Goal: Task Accomplishment & Management: Complete application form

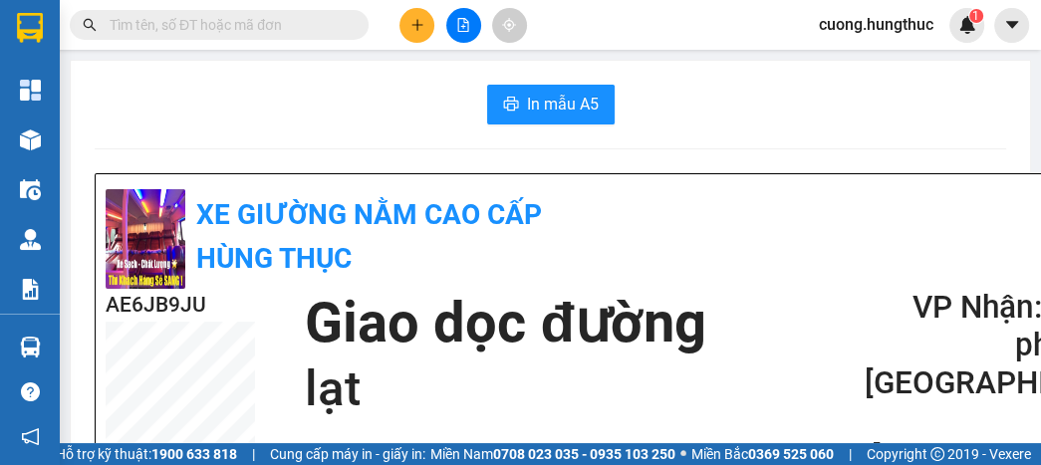
scroll to position [239, 0]
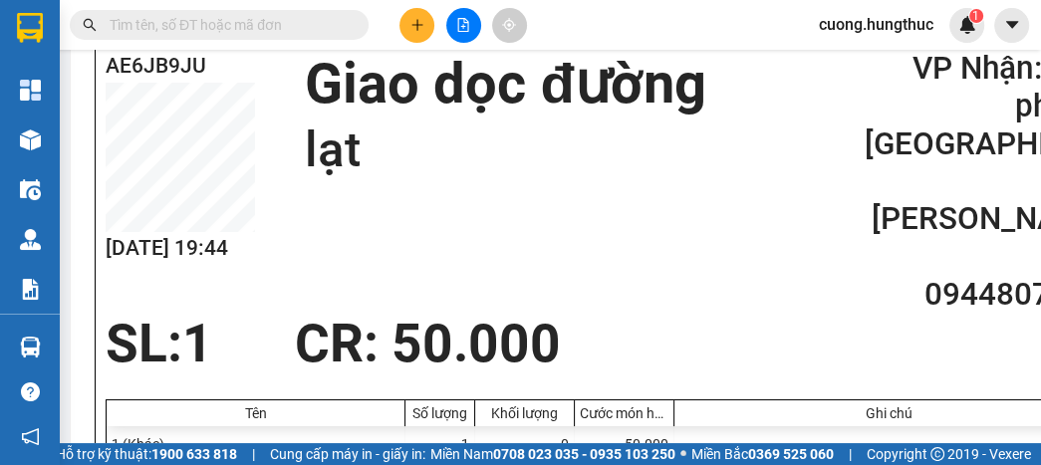
click at [943, 273] on div "AE6JB9JU [DATE] 19:44 Giao dọc đường lạt VP Nhận: Văn phòng [GEOGRAPHIC_DATA] c…" at bounding box center [605, 182] width 998 height 264
click at [410, 25] on icon "plus" at bounding box center [417, 25] width 14 height 14
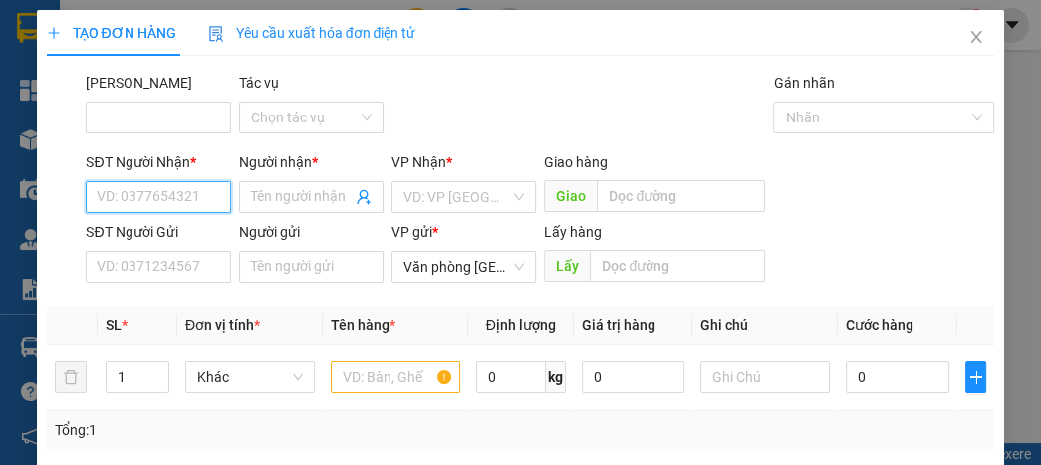
click at [168, 194] on input "SĐT Người Nhận *" at bounding box center [158, 197] width 144 height 32
click at [246, 247] on div "0813315816 - Phúc bẹp" at bounding box center [170, 237] width 171 height 32
type input "0813315816"
type input "Phúc bẹp"
type input "0813315816"
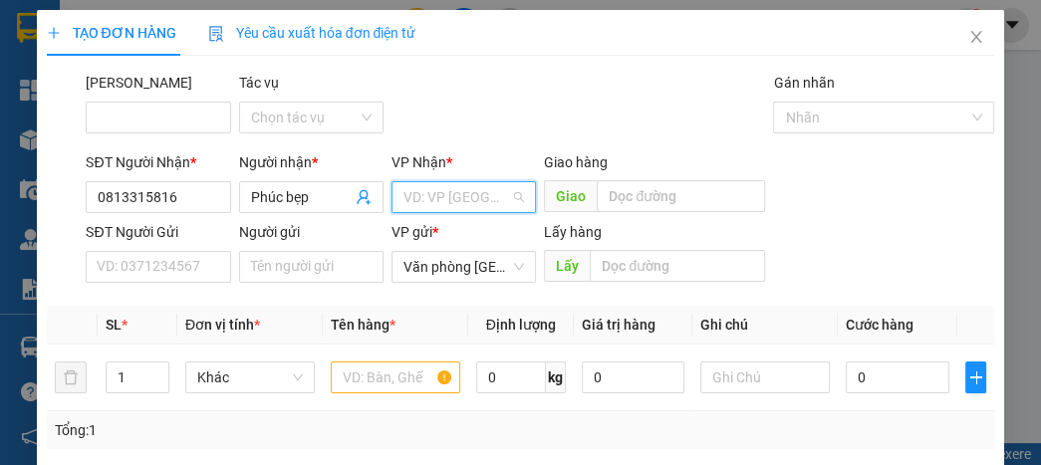
click at [408, 200] on input "search" at bounding box center [456, 197] width 107 height 30
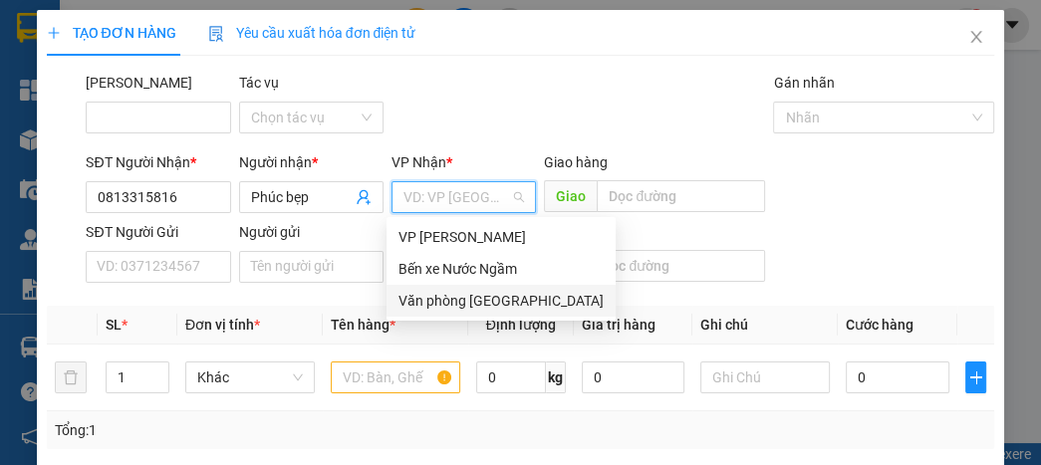
click at [446, 296] on div "Văn phòng [GEOGRAPHIC_DATA]" at bounding box center [500, 301] width 205 height 22
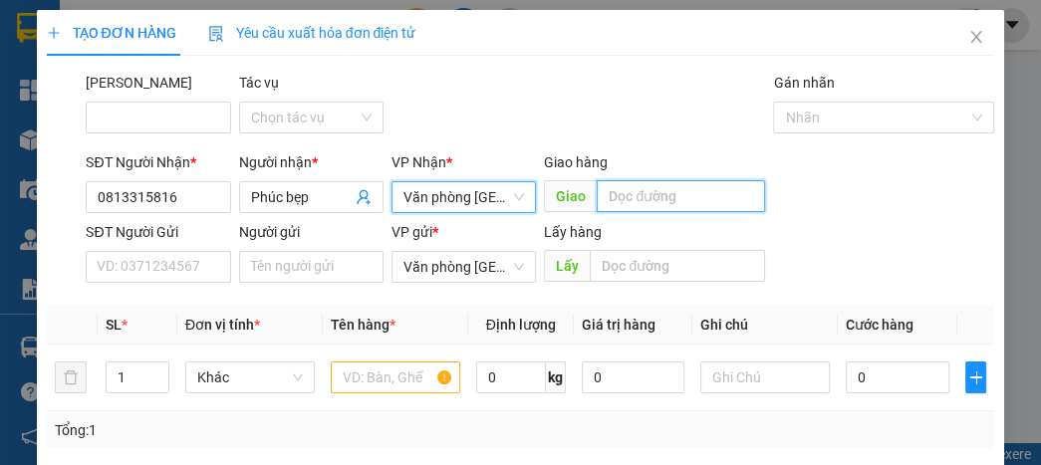
click at [673, 194] on input "text" at bounding box center [681, 196] width 168 height 32
type input "lạt"
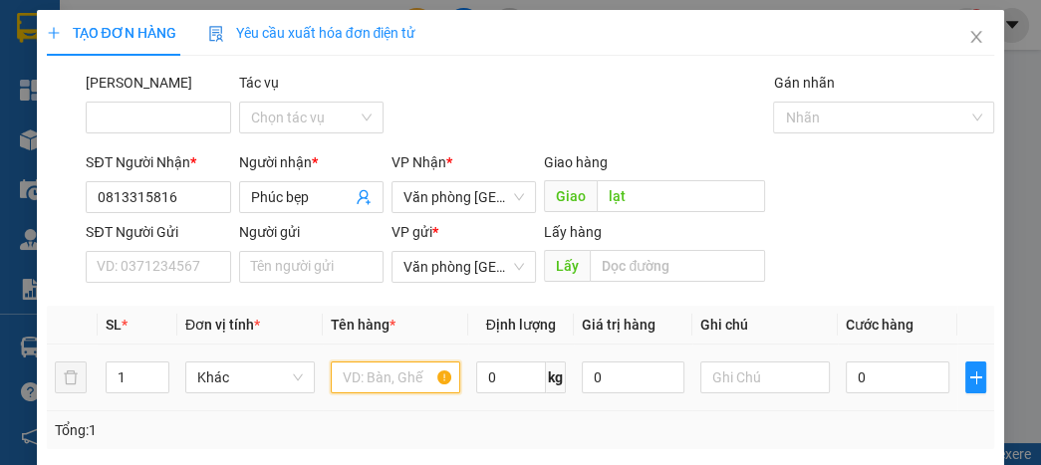
click at [387, 385] on input "text" at bounding box center [396, 378] width 130 height 32
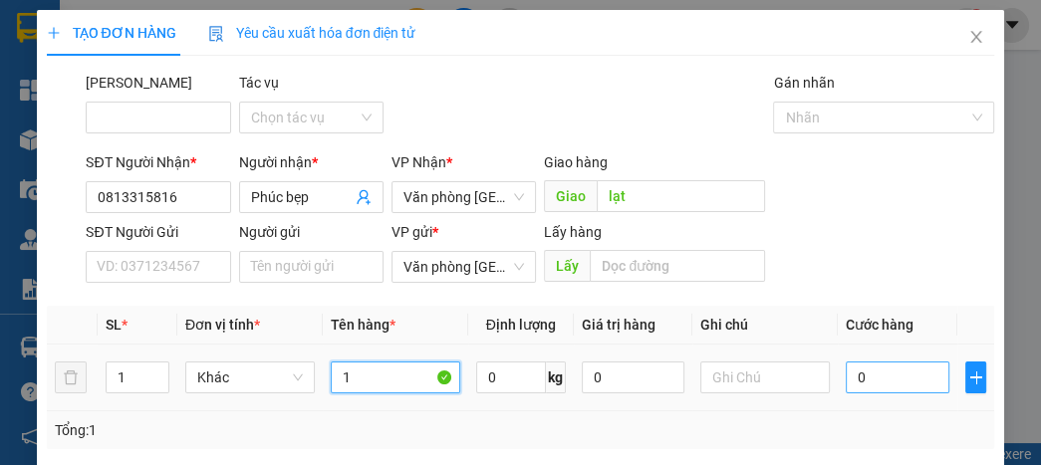
type input "1"
click at [873, 366] on input "0" at bounding box center [897, 378] width 103 height 32
type input "7"
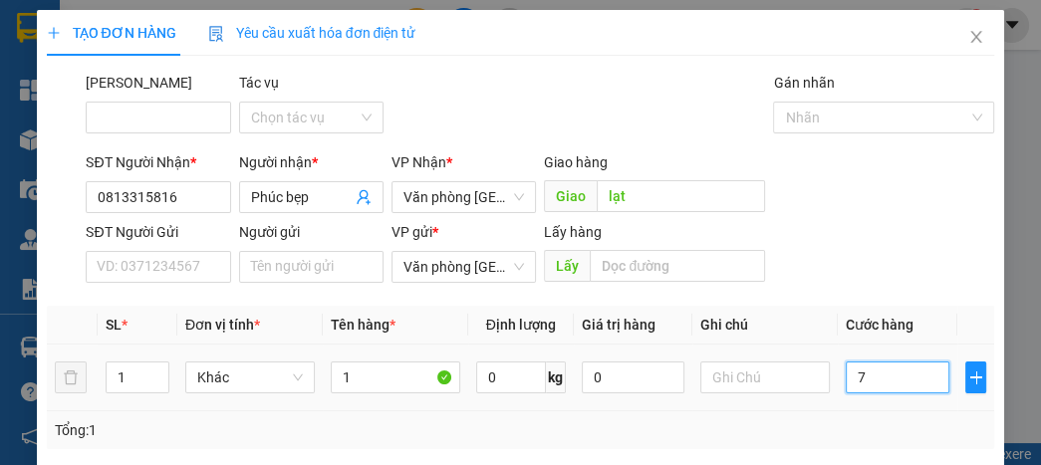
type input "70"
type input "700"
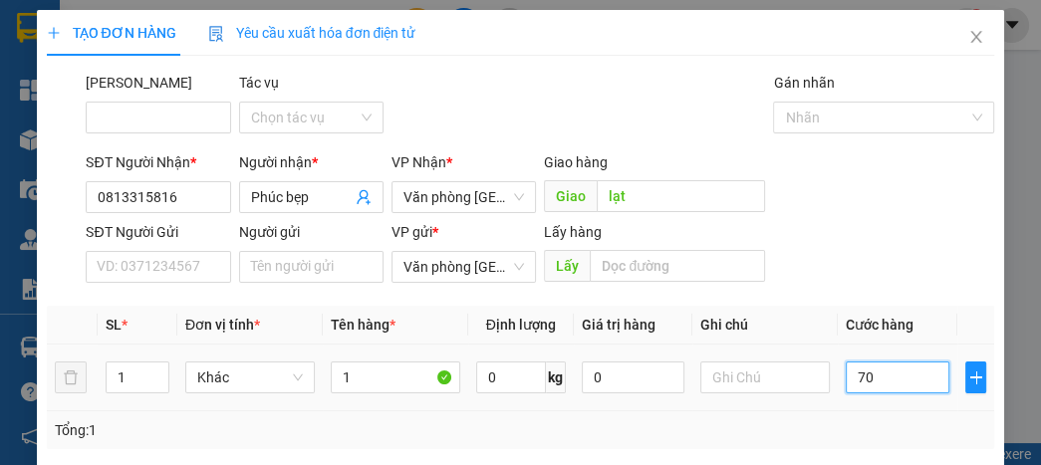
type input "700"
type input "7.000"
type input "70.000"
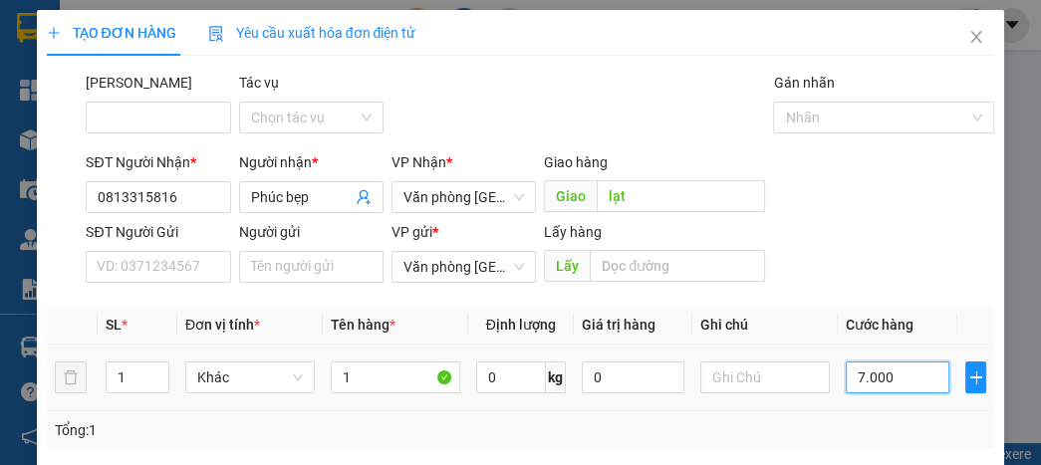
type input "70.000"
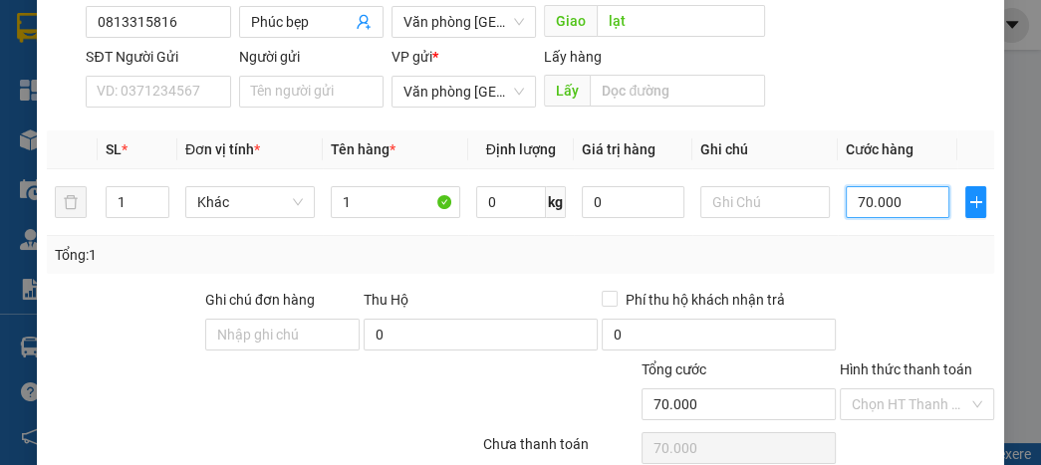
scroll to position [262, 0]
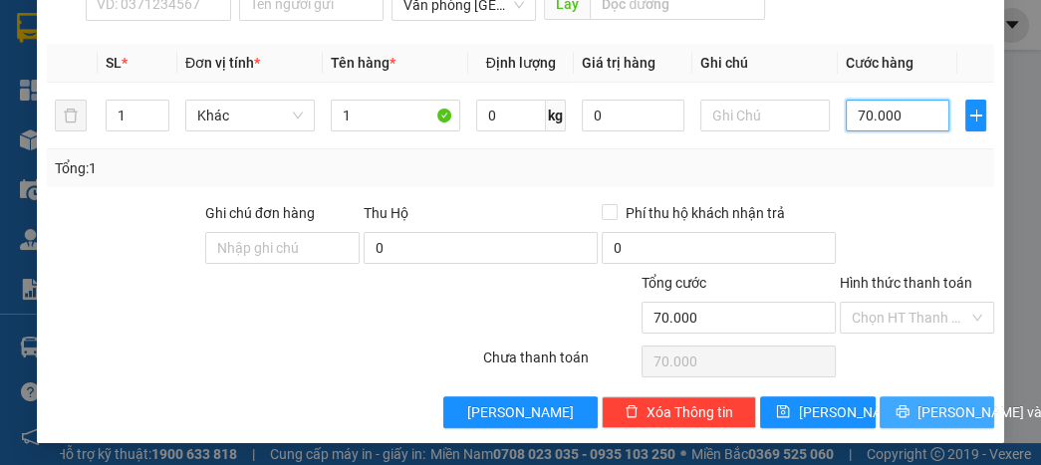
type input "70.000"
click at [881, 410] on button "[PERSON_NAME] và In" at bounding box center [937, 412] width 115 height 32
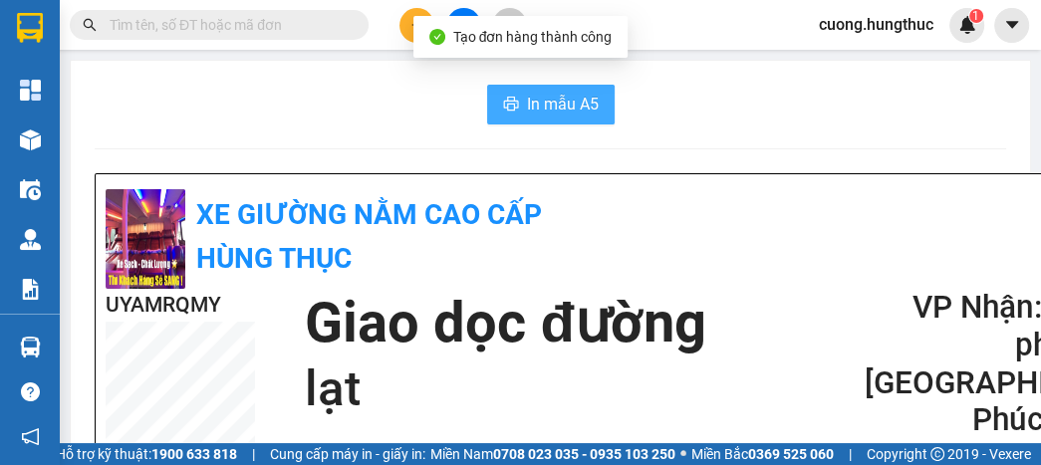
click at [549, 105] on span "In mẫu A5" at bounding box center [563, 104] width 72 height 25
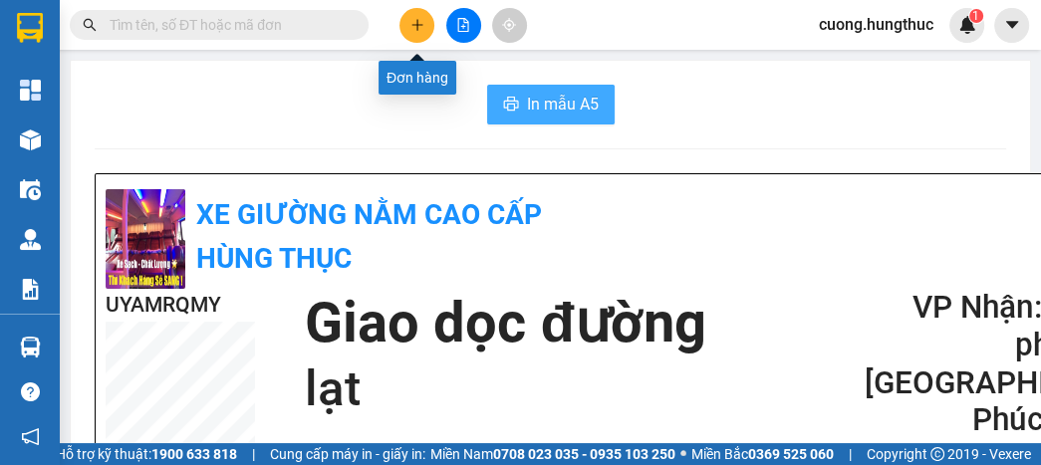
click at [414, 35] on button at bounding box center [416, 25] width 35 height 35
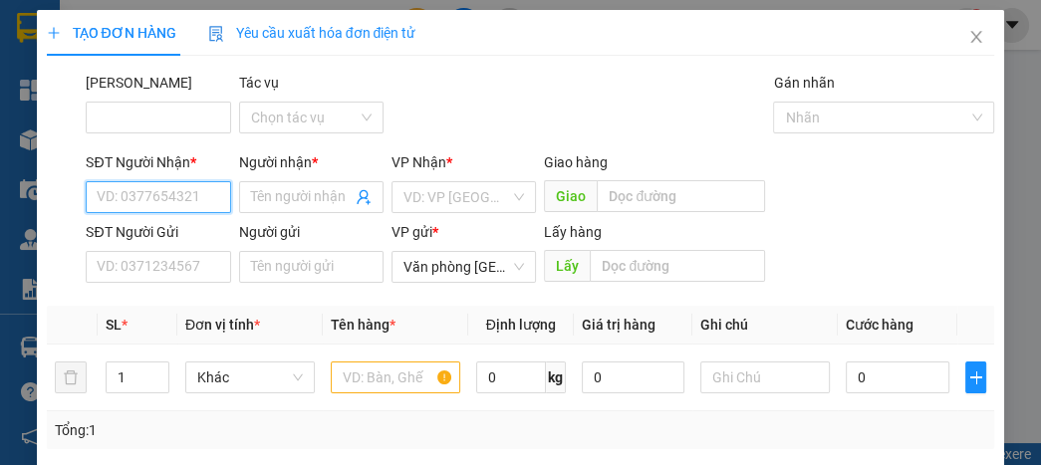
click at [183, 206] on input "SĐT Người Nhận *" at bounding box center [158, 197] width 144 height 32
click at [120, 230] on div "0369530290 - thái tú" at bounding box center [162, 237] width 130 height 22
type input "0369530290"
type input "thái tú"
type input "0369530290"
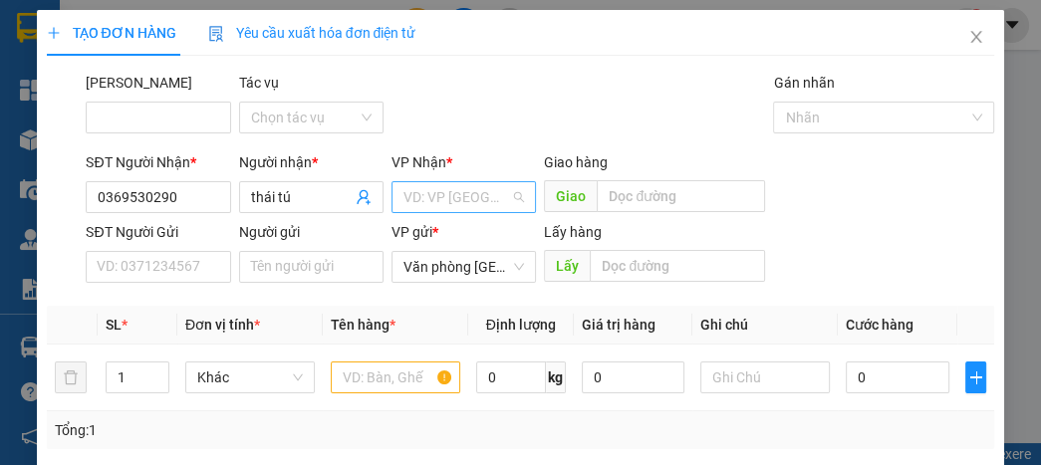
click at [462, 206] on input "search" at bounding box center [456, 197] width 107 height 30
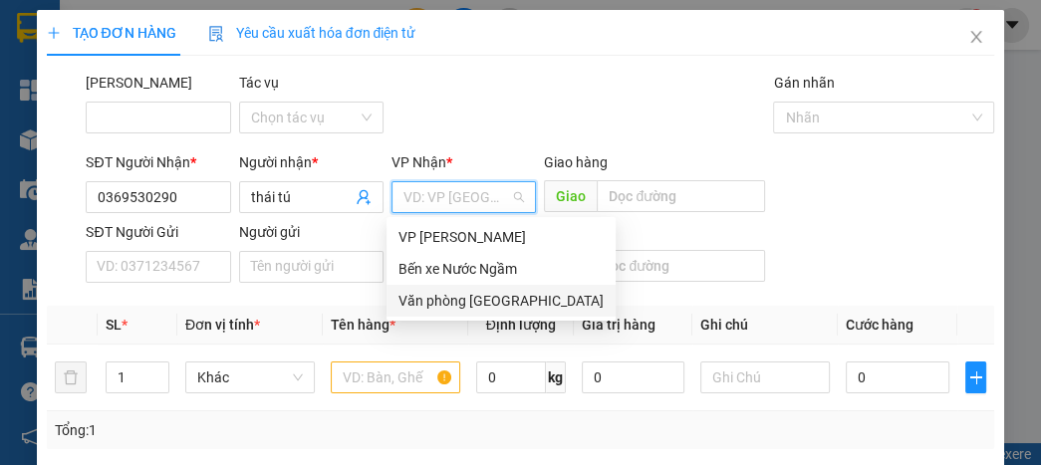
click at [476, 301] on div "Văn phòng [GEOGRAPHIC_DATA]" at bounding box center [500, 301] width 205 height 22
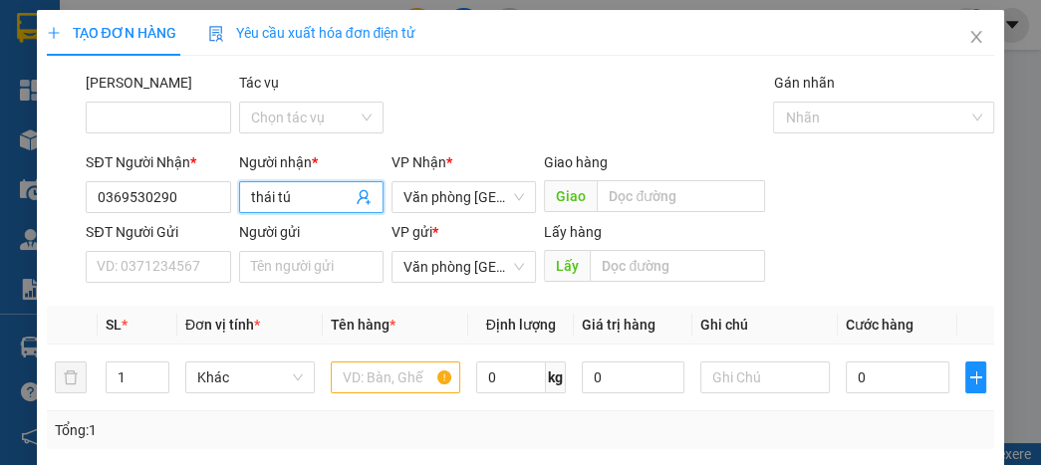
click at [321, 193] on input "thái tú" at bounding box center [301, 197] width 101 height 22
type input "thái tú"
click at [668, 195] on input "text" at bounding box center [681, 196] width 168 height 32
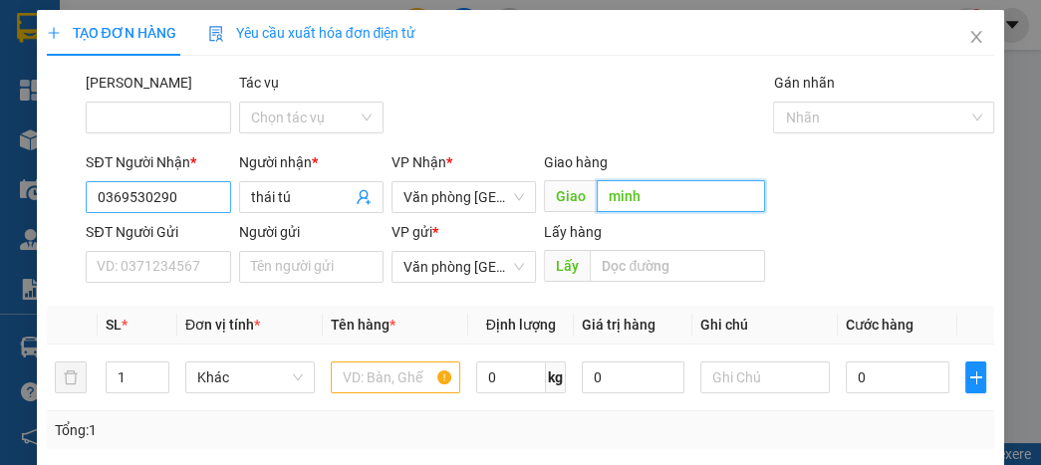
type input "minh"
click at [167, 198] on input "0369530290" at bounding box center [158, 197] width 144 height 32
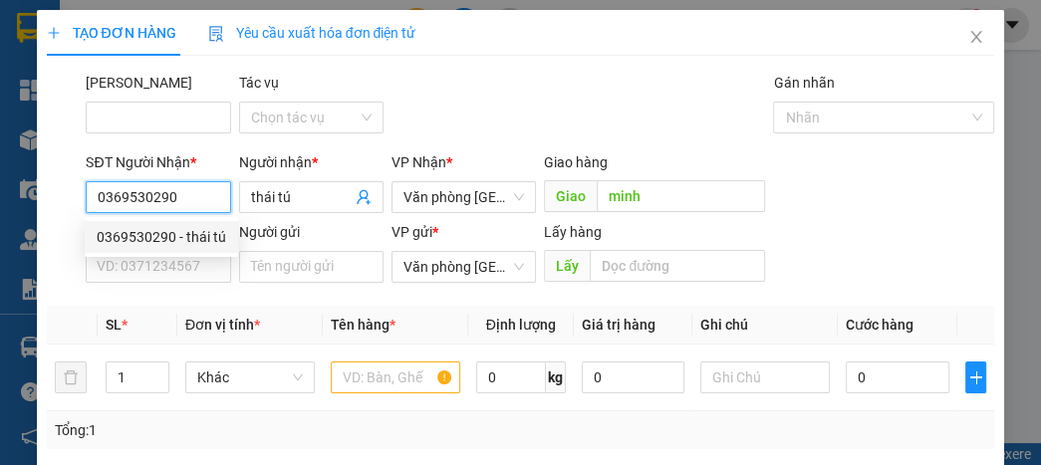
click at [180, 199] on input "0369530290" at bounding box center [158, 197] width 144 height 32
type input "0"
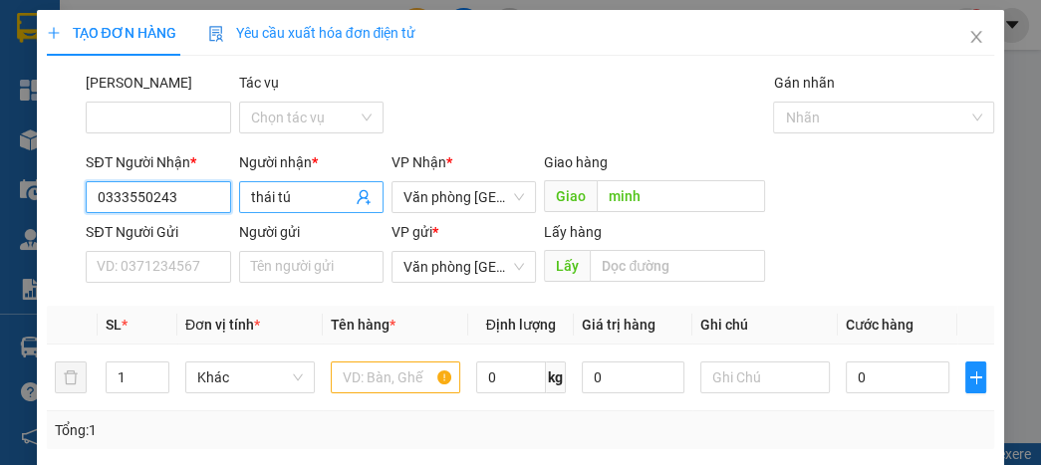
type input "0333550243"
click at [335, 199] on input "thái tú" at bounding box center [301, 197] width 101 height 22
type input "t"
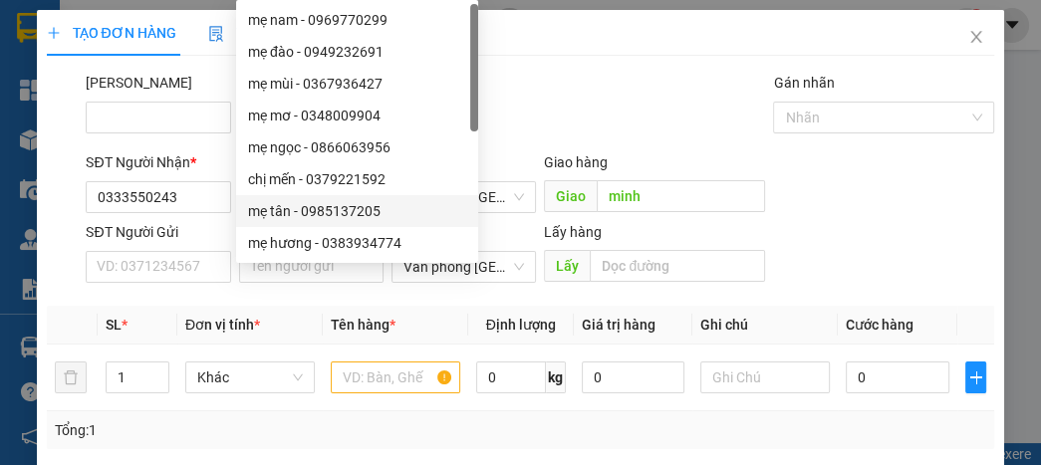
type input "m"
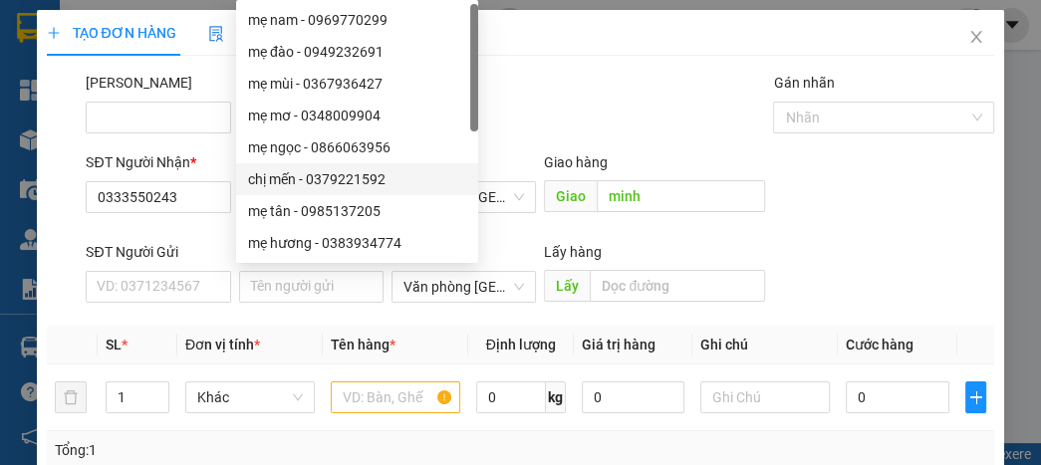
click at [549, 132] on div "Mã ĐH Tác vụ Chọn tác vụ Gán nhãn Nhãn" at bounding box center [540, 107] width 917 height 70
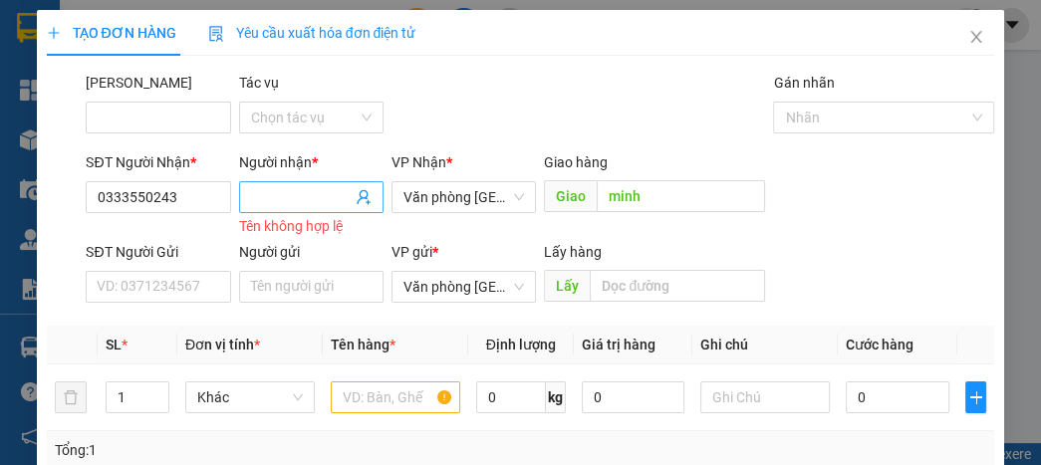
click at [291, 207] on input "Người nhận *" at bounding box center [301, 197] width 101 height 22
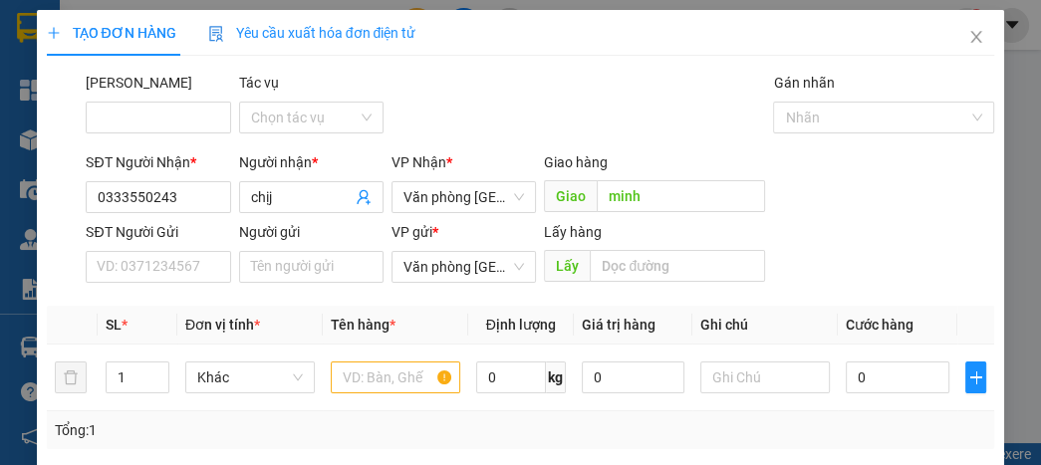
click at [621, 126] on div "Mã ĐH Tác vụ Chọn tác vụ Gán nhãn Nhãn" at bounding box center [540, 107] width 917 height 70
click at [276, 196] on input "chịj" at bounding box center [301, 197] width 101 height 22
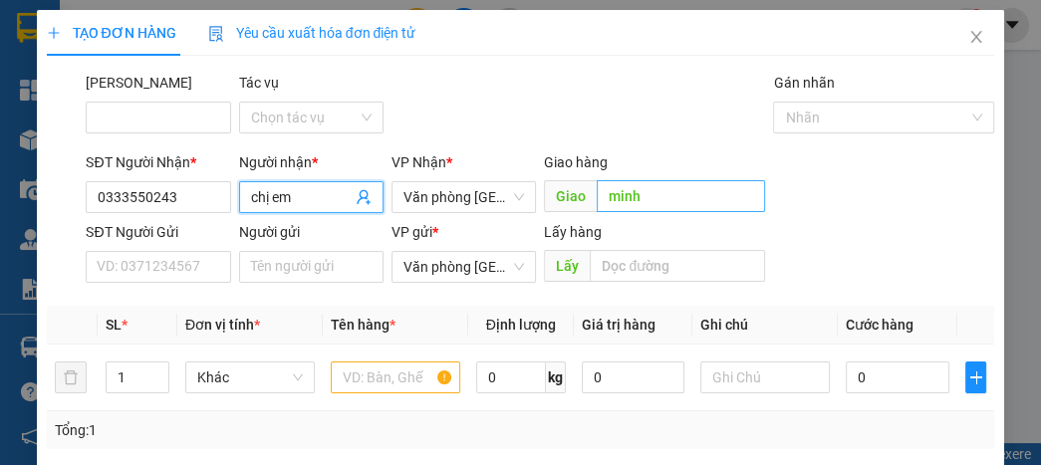
type input "chị em"
click at [653, 204] on input "minh" at bounding box center [681, 196] width 168 height 32
click at [653, 203] on input "minh" at bounding box center [681, 196] width 168 height 32
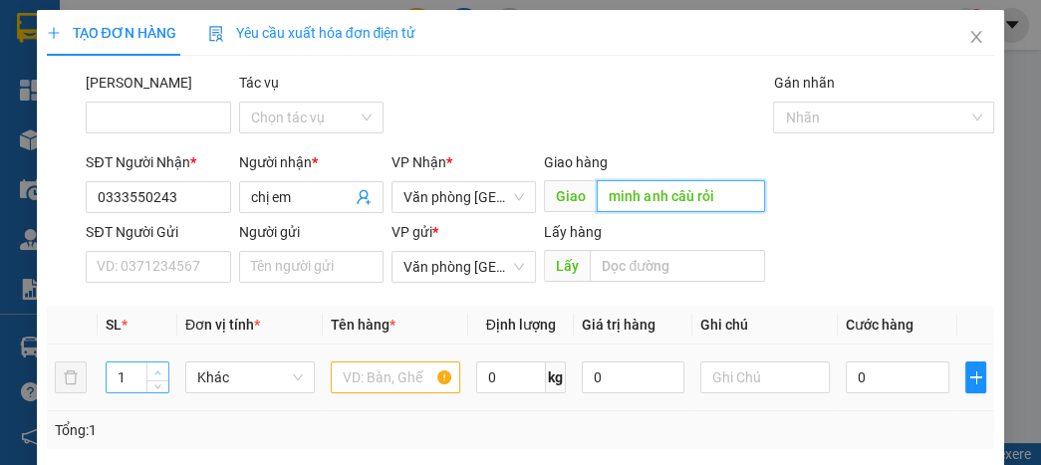
type input "minh anh câù rỏi"
click at [152, 374] on span "up" at bounding box center [158, 373] width 12 height 12
click at [152, 373] on span "up" at bounding box center [158, 373] width 12 height 12
type input "4"
click at [152, 371] on span "up" at bounding box center [158, 373] width 12 height 12
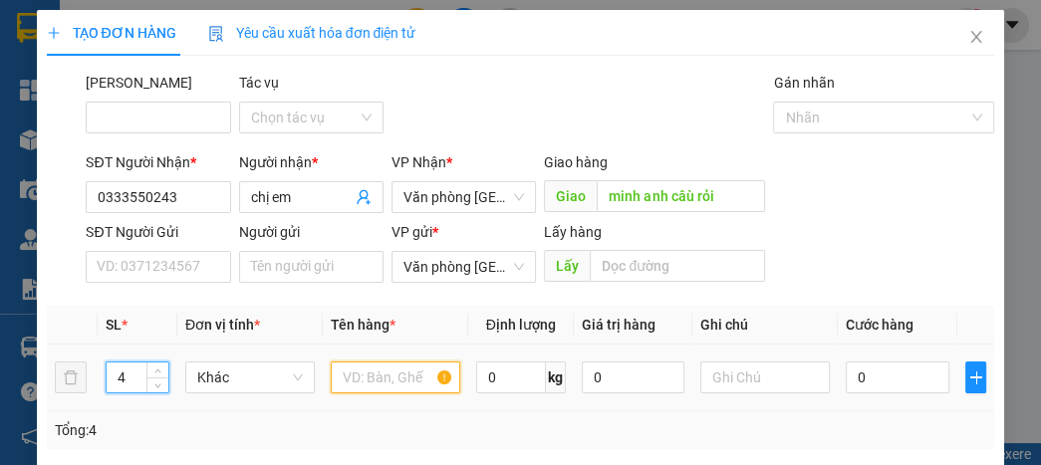
click at [356, 371] on input "text" at bounding box center [396, 378] width 130 height 32
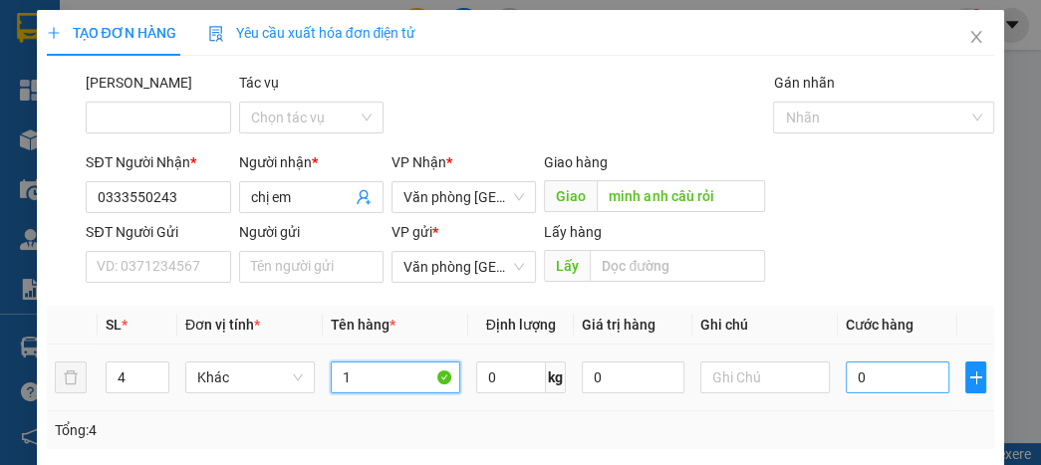
type input "1"
click at [866, 379] on input "0" at bounding box center [897, 378] width 103 height 32
type input "2"
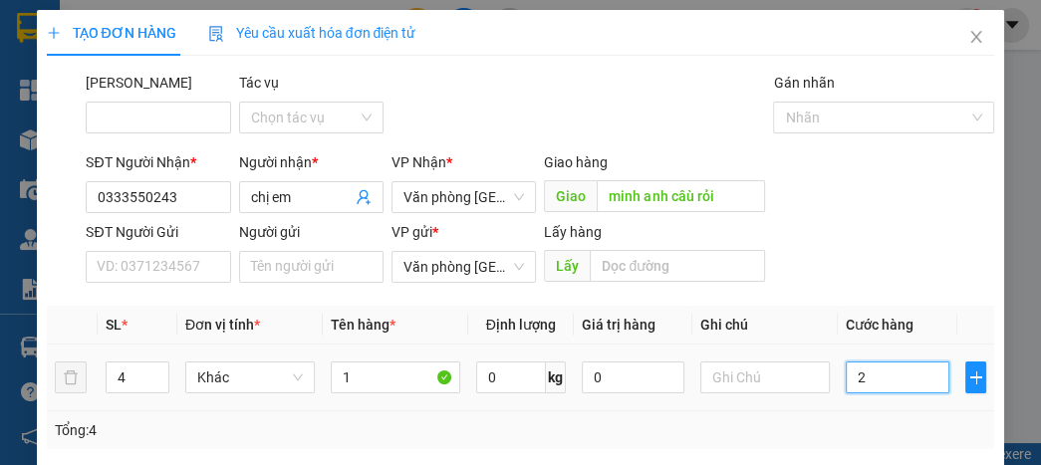
type input "20"
type input "200"
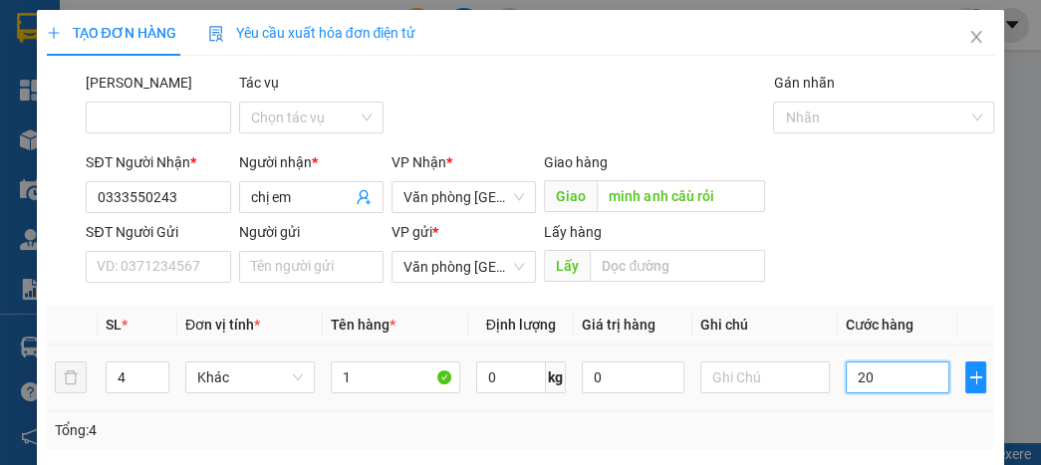
type input "200"
type input "2.000"
type input "20.000"
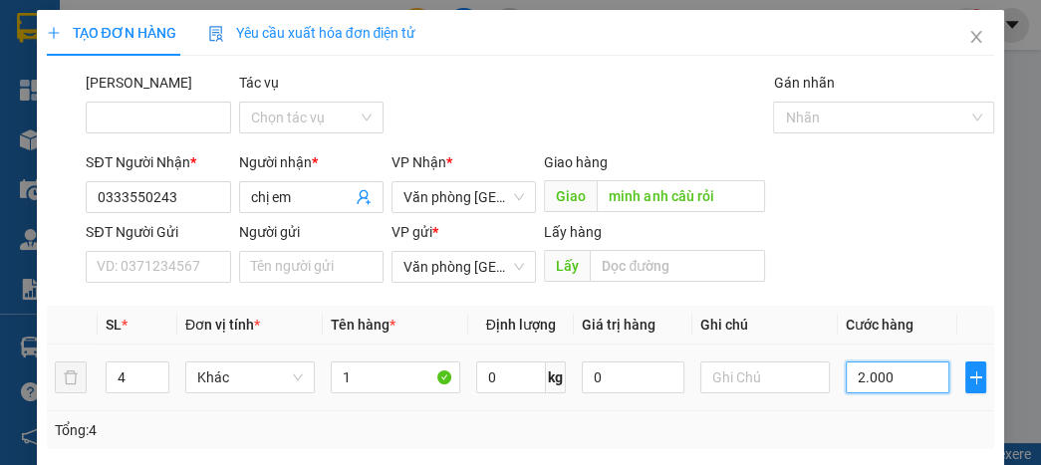
type input "20.000"
type input "200.000"
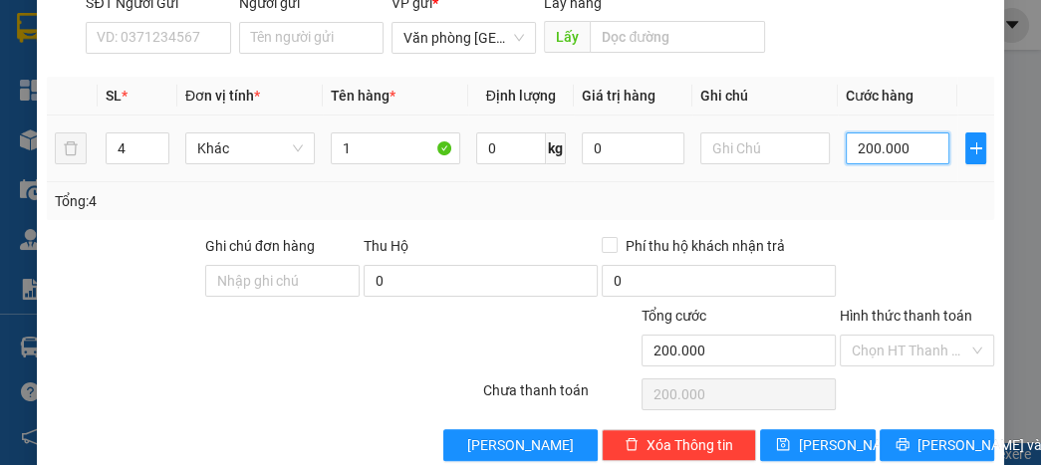
scroll to position [239, 0]
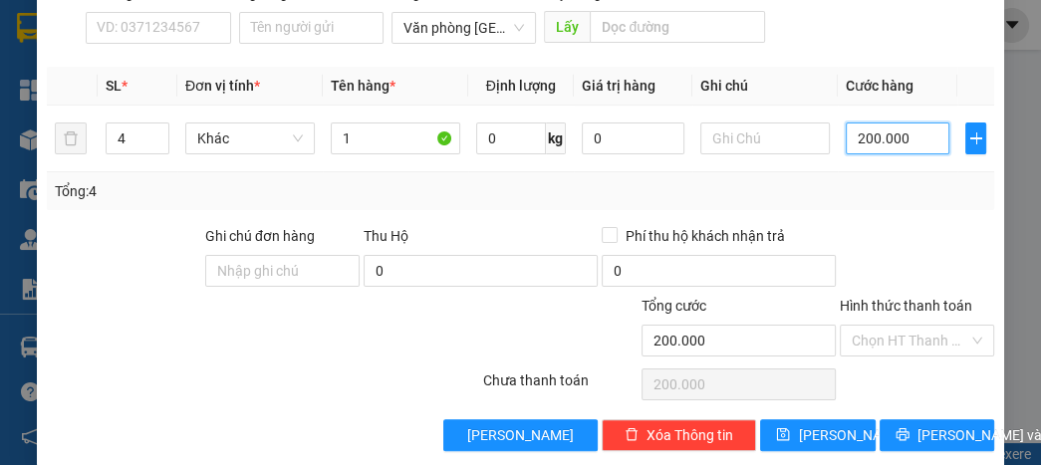
type input "200.000"
click at [925, 345] on input "Hình thức thanh toán" at bounding box center [910, 341] width 117 height 30
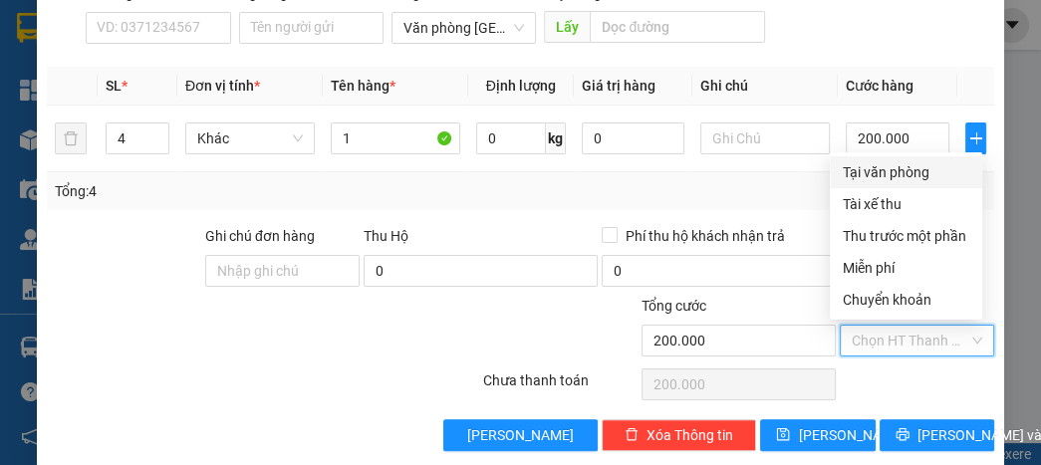
click at [911, 178] on div "Tại văn phòng" at bounding box center [906, 172] width 129 height 22
type input "0"
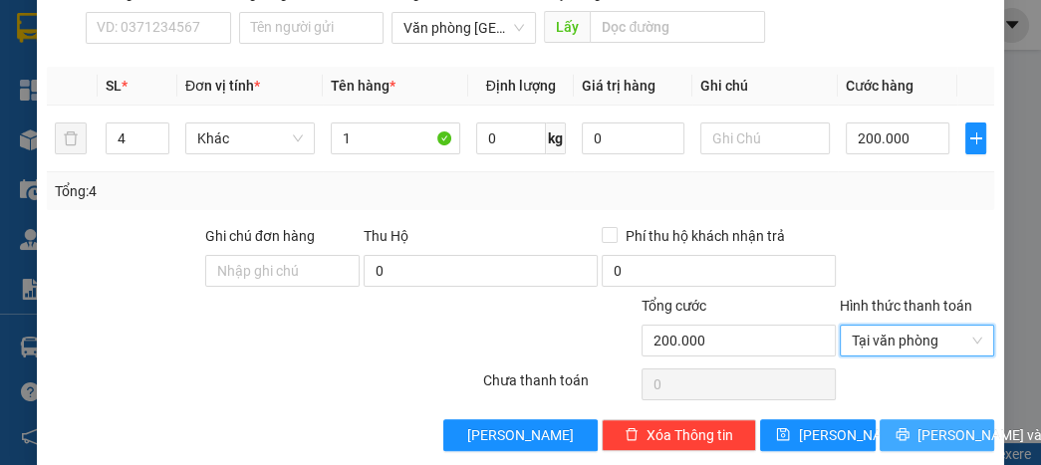
click at [908, 442] on button "[PERSON_NAME] và In" at bounding box center [937, 435] width 115 height 32
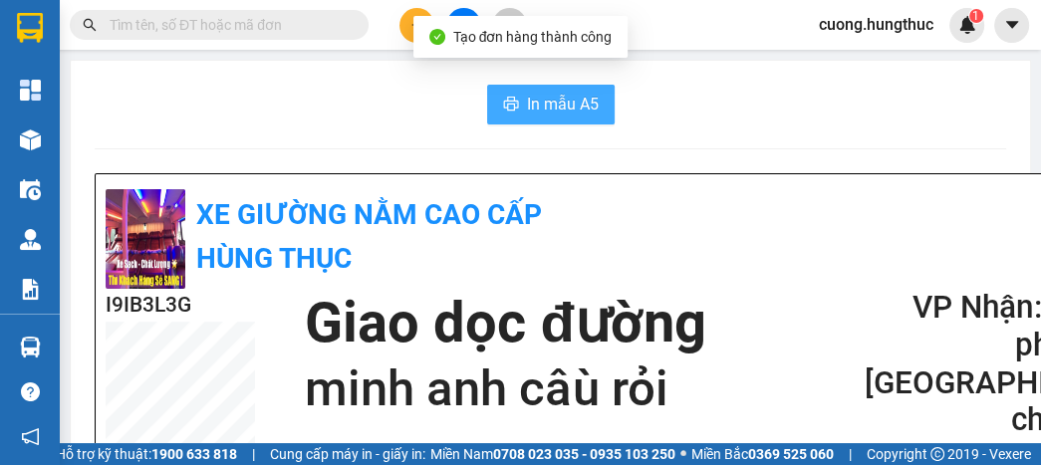
click at [537, 108] on span "In mẫu A5" at bounding box center [563, 104] width 72 height 25
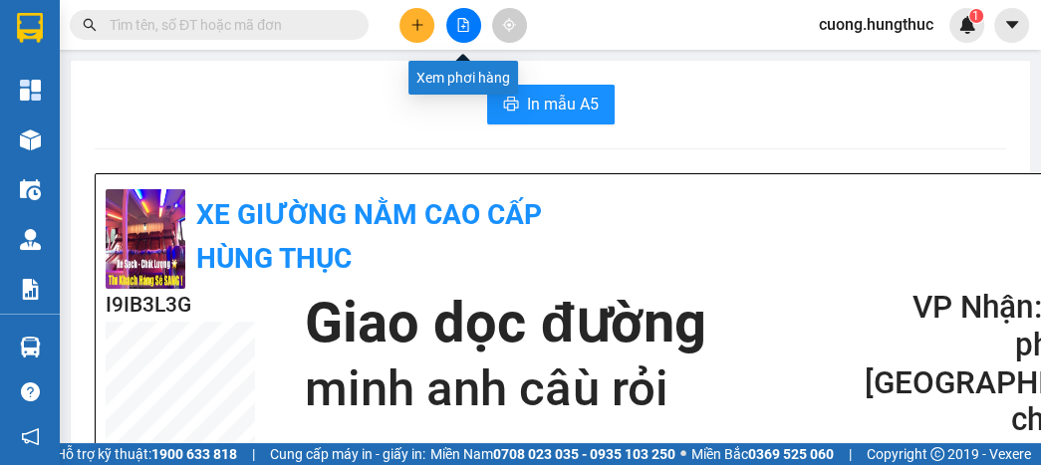
click at [466, 22] on icon "file-add" at bounding box center [463, 25] width 14 height 14
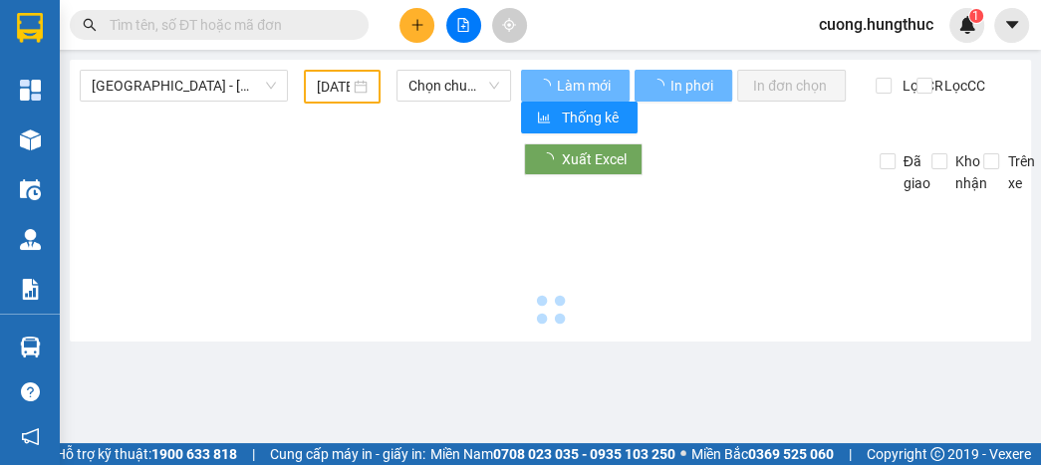
type input "[DATE]"
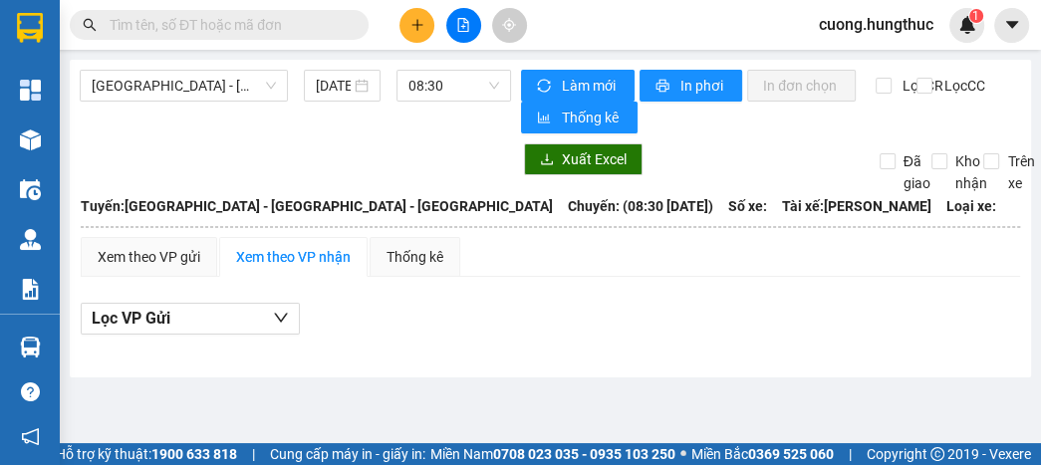
click at [265, 102] on div "[GEOGRAPHIC_DATA] - [GEOGRAPHIC_DATA] - [GEOGRAPHIC_DATA] [DATE] 08:30" at bounding box center [295, 102] width 431 height 64
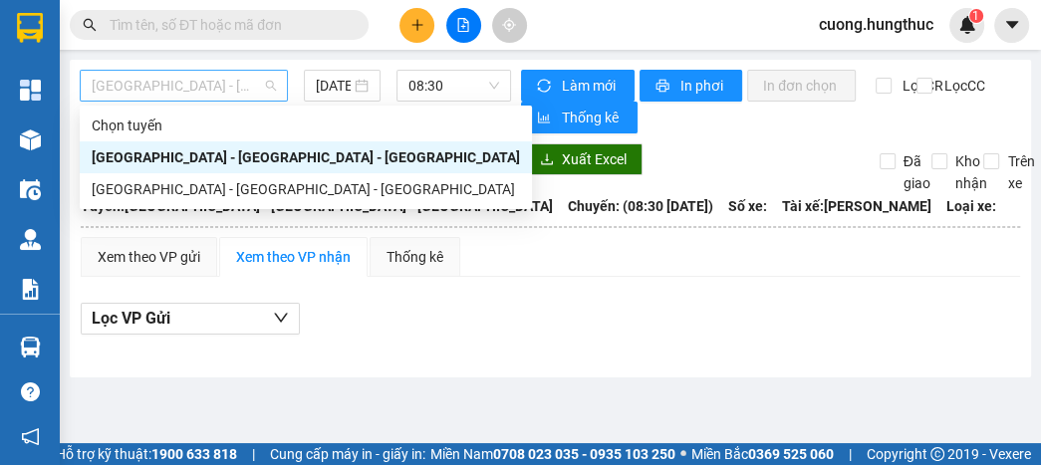
click at [262, 89] on span "[GEOGRAPHIC_DATA] - [GEOGRAPHIC_DATA] - [GEOGRAPHIC_DATA]" at bounding box center [184, 86] width 184 height 30
click at [235, 197] on div "[GEOGRAPHIC_DATA] - [GEOGRAPHIC_DATA] - [GEOGRAPHIC_DATA]" at bounding box center [306, 189] width 428 height 22
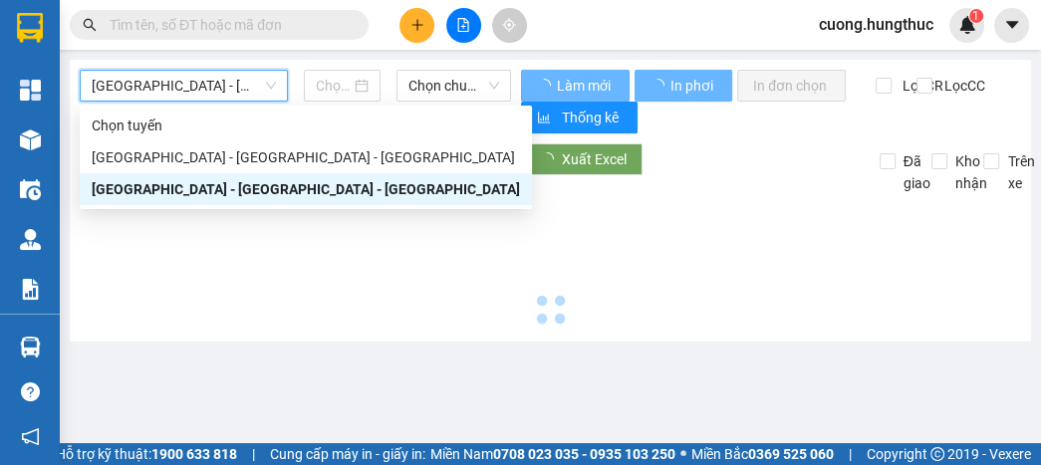
type input "[DATE]"
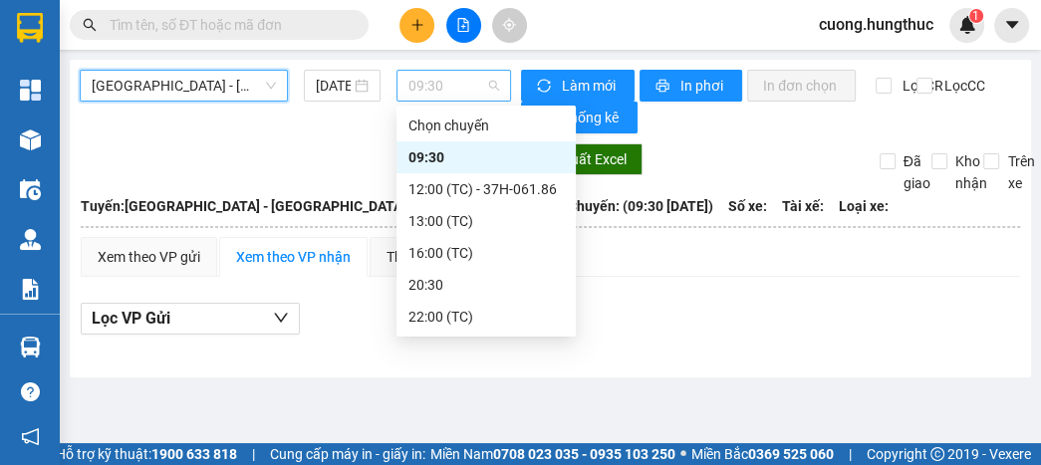
click at [454, 100] on span "09:30" at bounding box center [453, 86] width 91 height 30
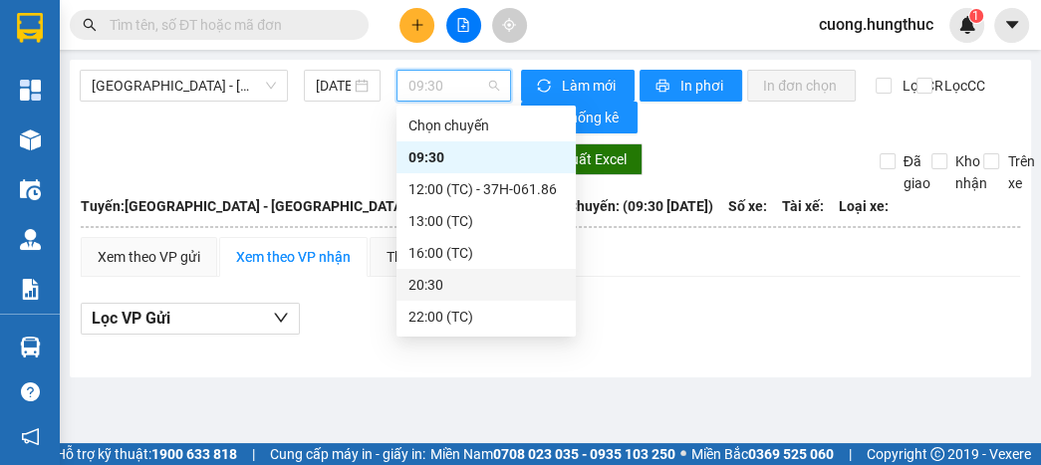
click at [438, 289] on div "20:30" at bounding box center [485, 285] width 155 height 22
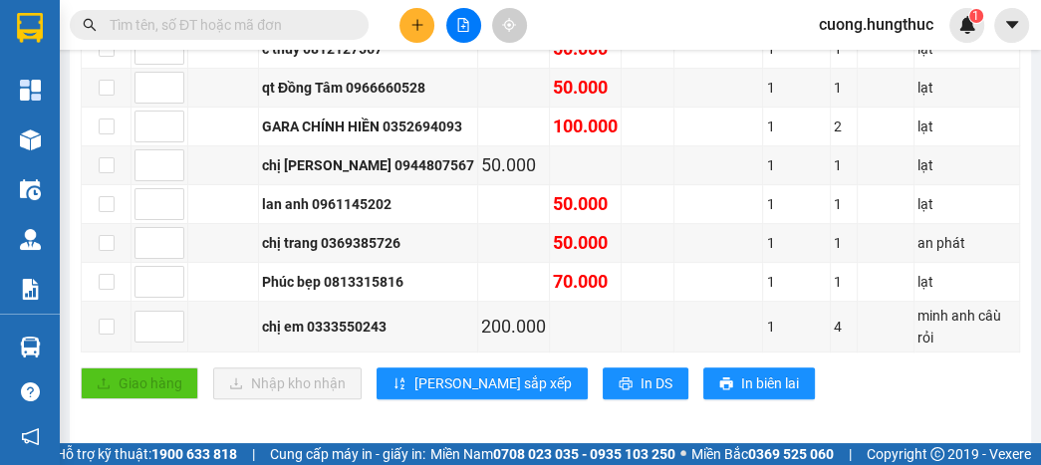
scroll to position [590, 0]
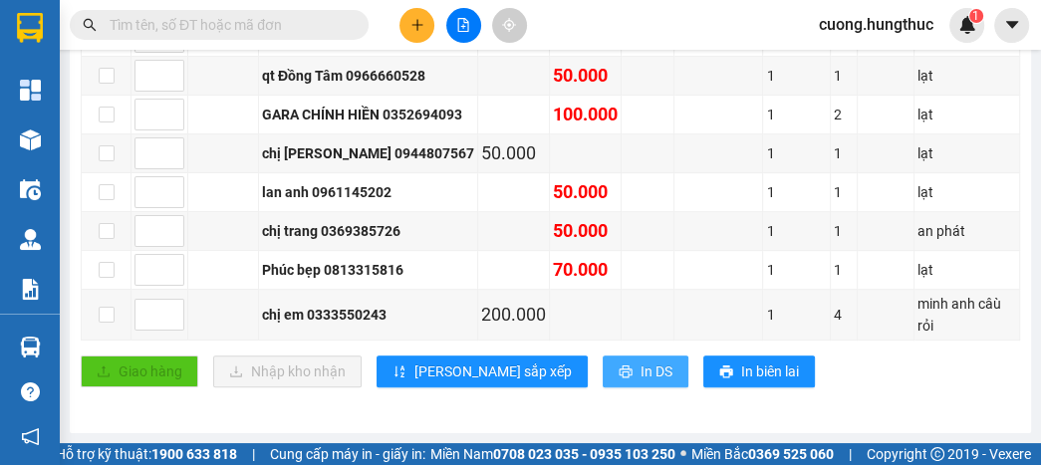
click at [641, 361] on span "In DS" at bounding box center [657, 372] width 32 height 22
